Goal: Information Seeking & Learning: Learn about a topic

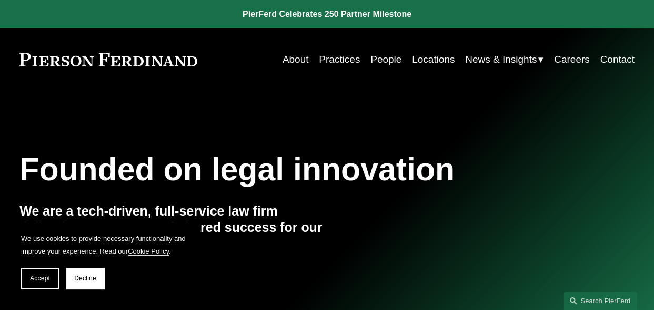
click at [298, 61] on link "About" at bounding box center [296, 59] width 26 height 20
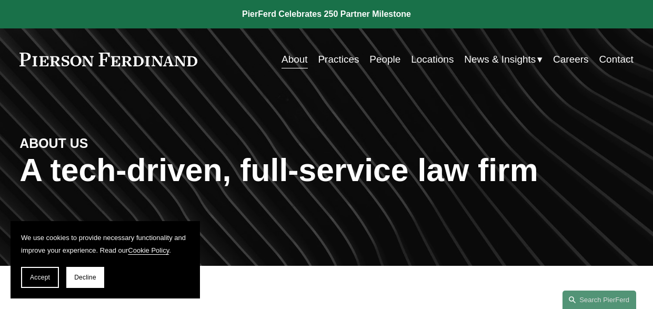
click at [330, 59] on link "Practices" at bounding box center [338, 59] width 41 height 20
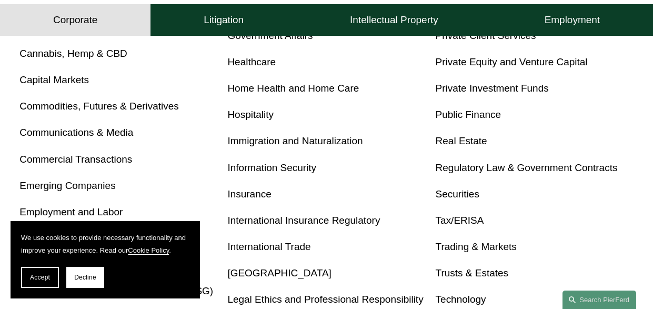
scroll to position [474, 0]
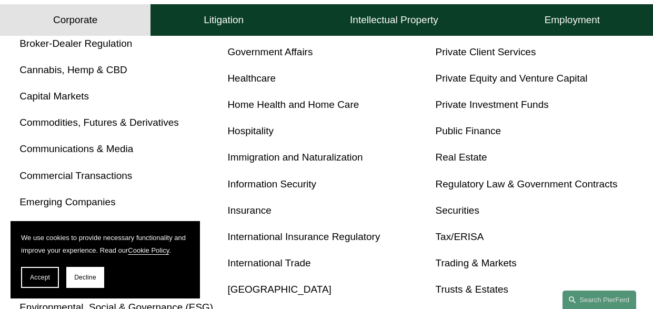
click at [467, 163] on link "Real Estate" at bounding box center [462, 157] width 52 height 11
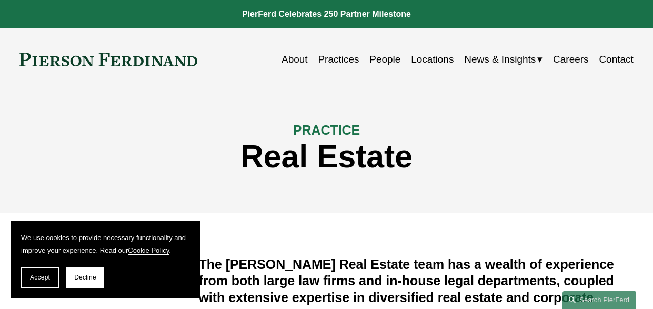
scroll to position [105, 0]
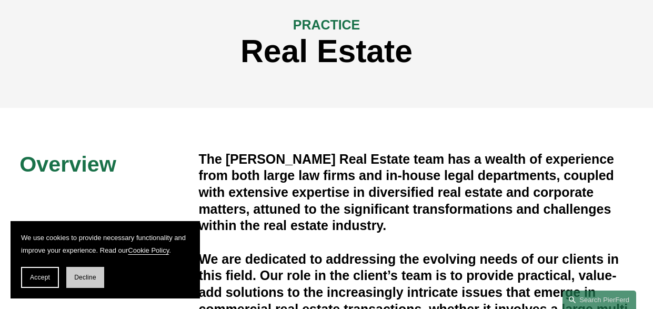
click at [78, 283] on button "Decline" at bounding box center [85, 277] width 38 height 21
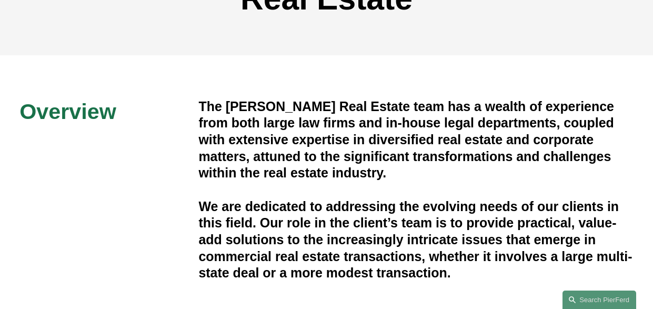
scroll to position [0, 0]
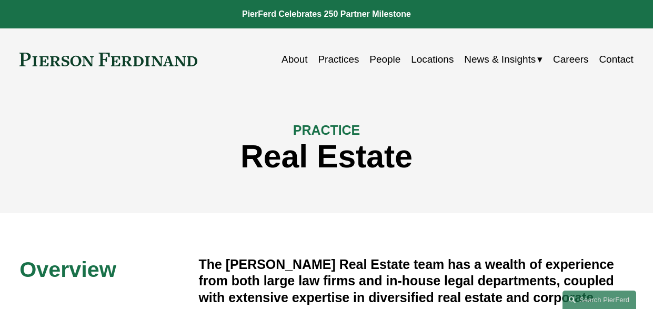
click at [429, 62] on link "Locations" at bounding box center [432, 59] width 43 height 20
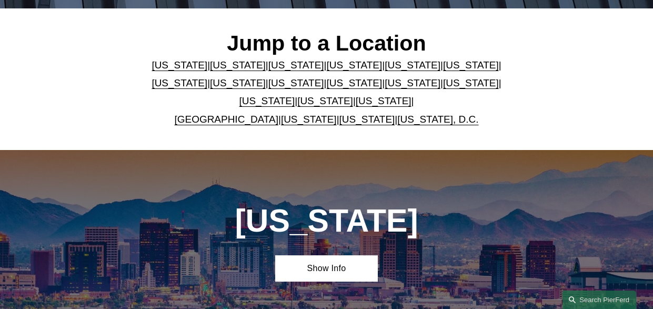
scroll to position [263, 0]
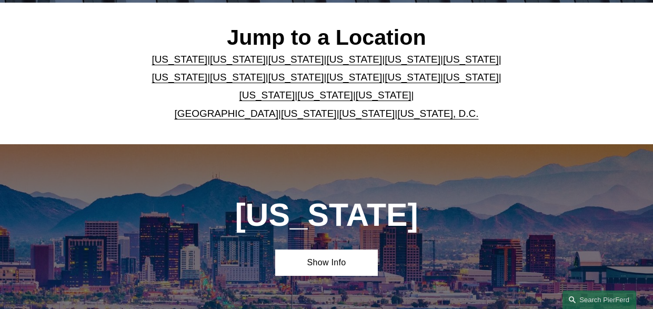
click at [443, 78] on link "North Carolina" at bounding box center [471, 77] width 56 height 11
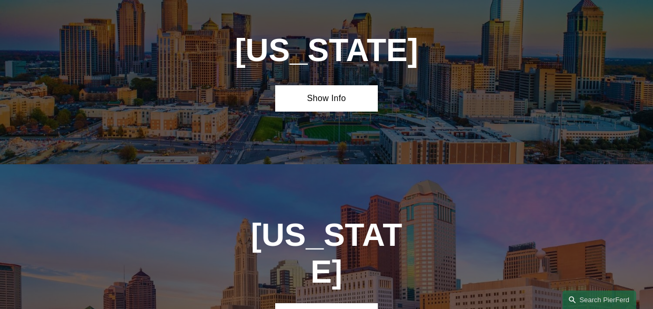
scroll to position [2468, 0]
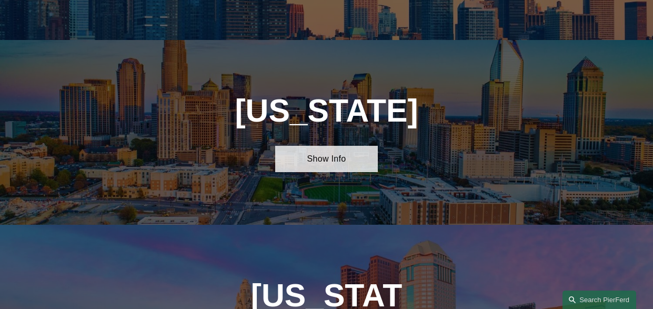
click at [335, 146] on link "Show Info" at bounding box center [326, 159] width 102 height 26
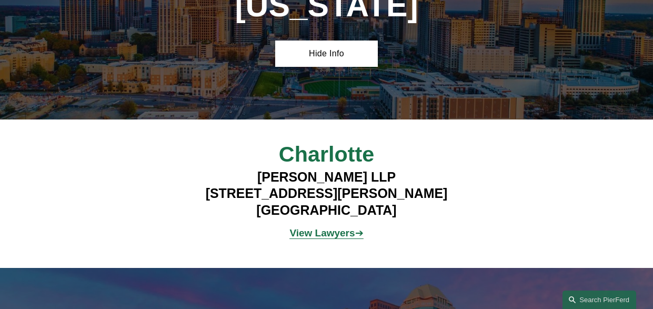
scroll to position [2626, 0]
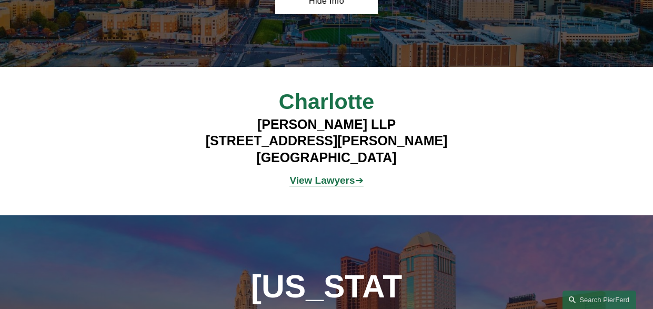
click at [334, 175] on strong "View Lawyers" at bounding box center [322, 180] width 65 height 11
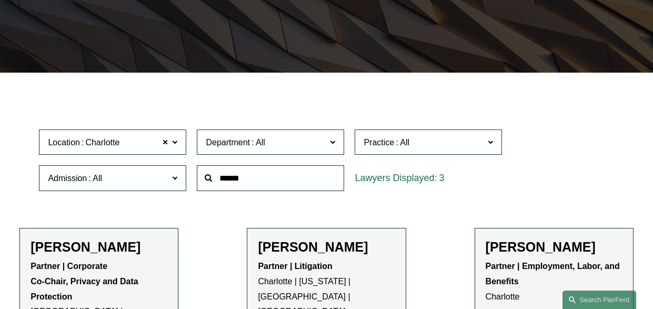
scroll to position [204, 0]
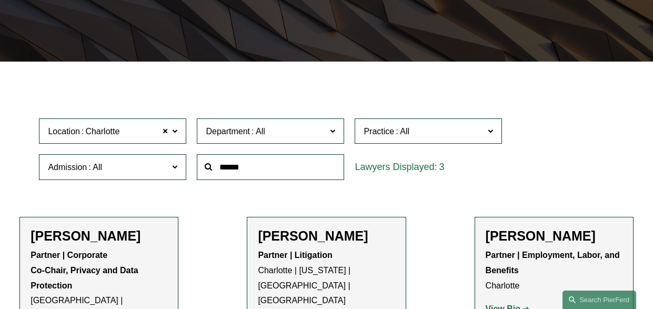
click at [175, 137] on span at bounding box center [174, 131] width 5 height 14
click at [0, 0] on link "[GEOGRAPHIC_DATA]" at bounding box center [0, 0] width 0 height 0
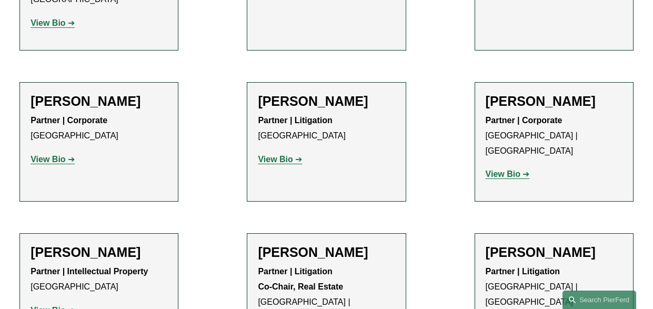
scroll to position [836, 0]
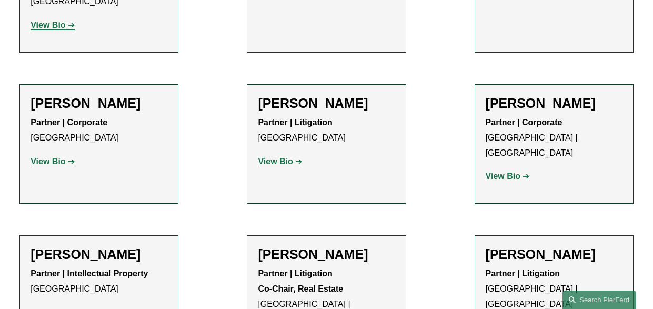
click at [67, 157] on link "View Bio" at bounding box center [53, 161] width 44 height 9
click at [513, 172] on strong "View Bio" at bounding box center [503, 176] width 35 height 9
click at [51, 308] on strong "View Bio" at bounding box center [48, 312] width 35 height 9
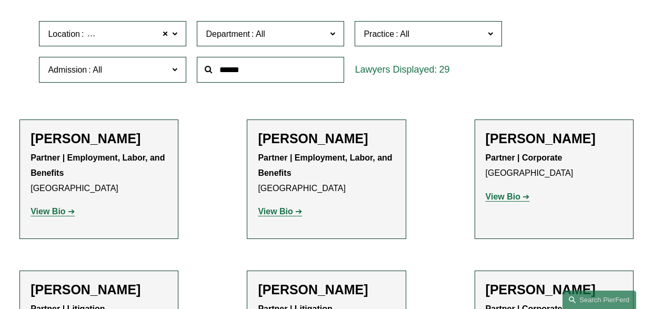
scroll to position [310, 0]
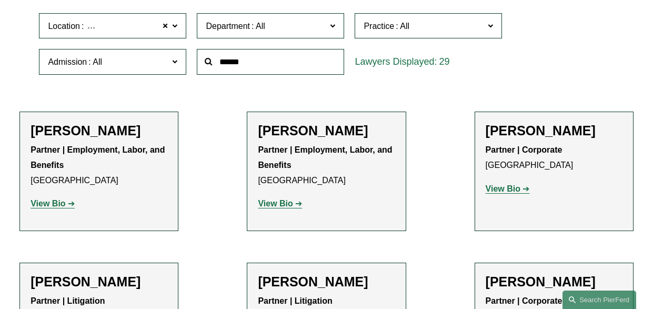
click at [52, 206] on strong "View Bio" at bounding box center [48, 203] width 35 height 9
click at [290, 208] on strong "View Bio" at bounding box center [275, 203] width 35 height 9
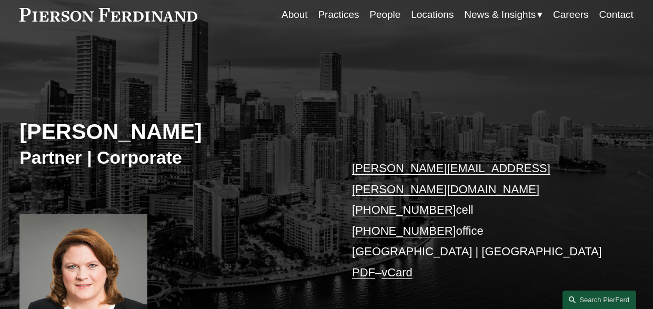
scroll to position [158, 0]
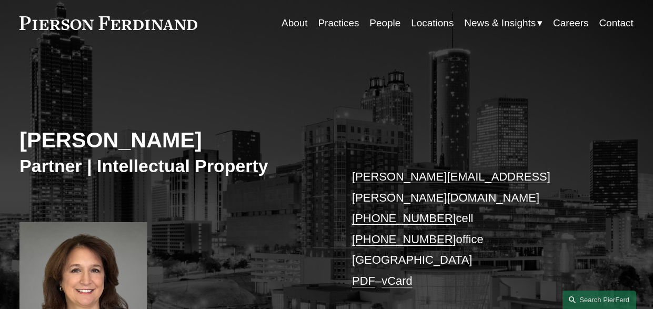
scroll to position [158, 0]
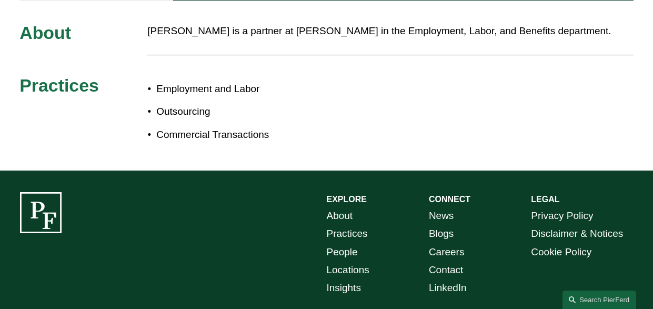
scroll to position [263, 0]
